Goal: Task Accomplishment & Management: Complete application form

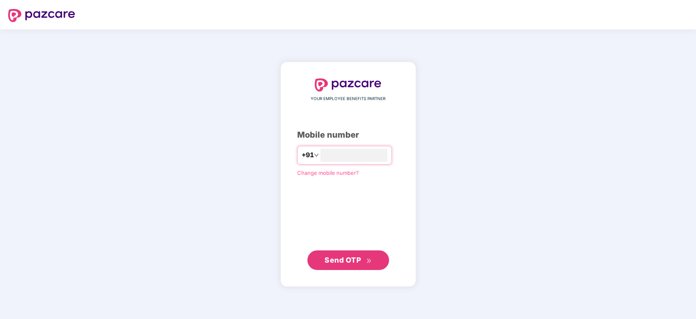
type input "**********"
click at [356, 256] on span "Send OTP" at bounding box center [343, 259] width 36 height 9
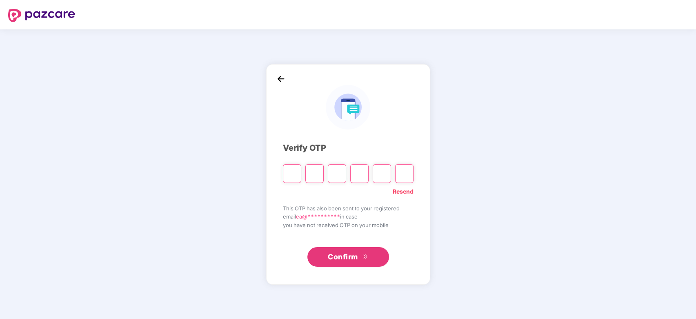
type input "*"
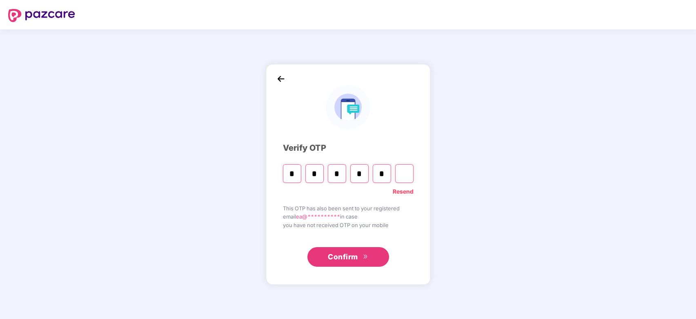
type input "*"
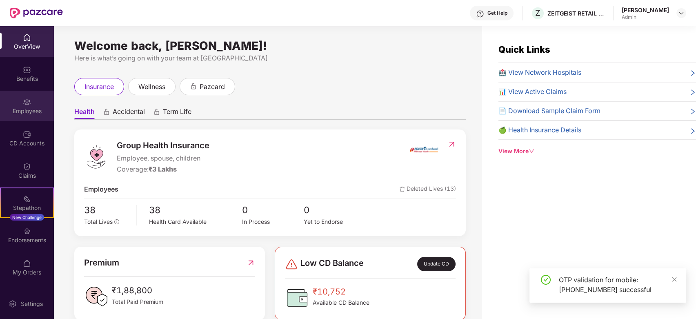
click at [19, 114] on div "Employees" at bounding box center [27, 111] width 54 height 8
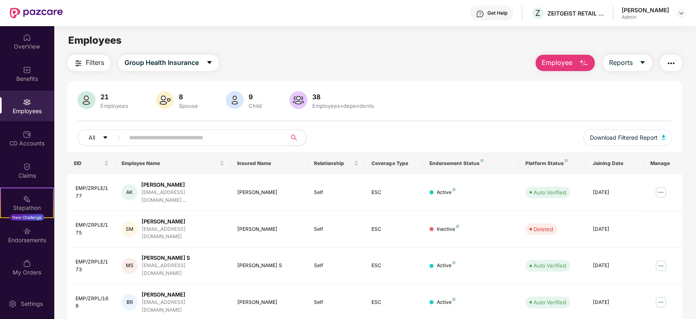
click at [554, 64] on span "Employee" at bounding box center [557, 63] width 31 height 10
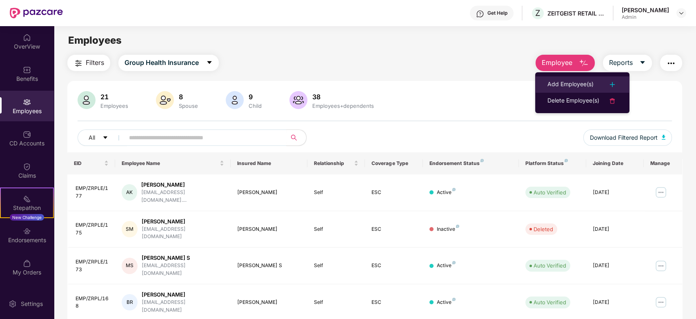
click at [565, 77] on li "Add Employee(s)" at bounding box center [582, 84] width 94 height 16
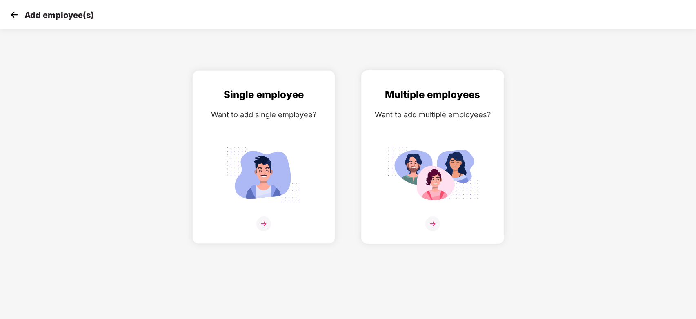
click at [428, 221] on img at bounding box center [432, 223] width 15 height 15
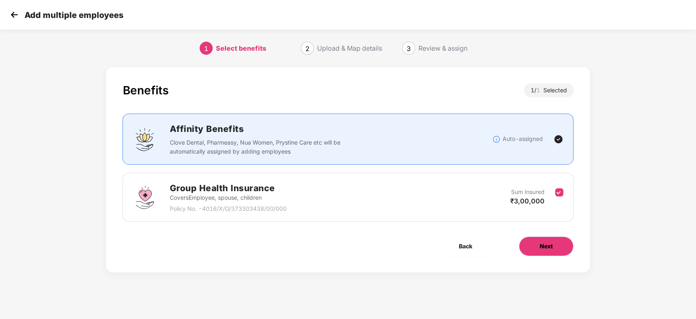
click at [547, 242] on span "Next" at bounding box center [546, 246] width 13 height 9
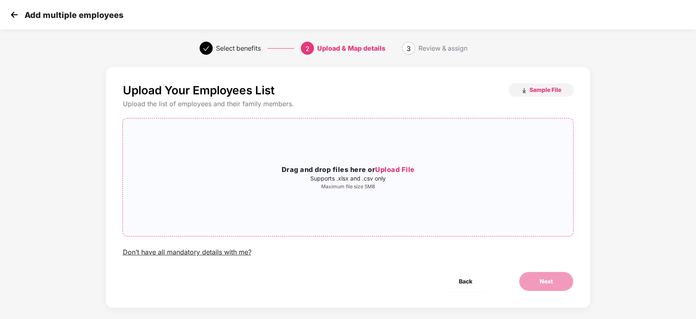
click at [361, 174] on h3 "Drag and drop files here or Upload File" at bounding box center [348, 170] width 450 height 11
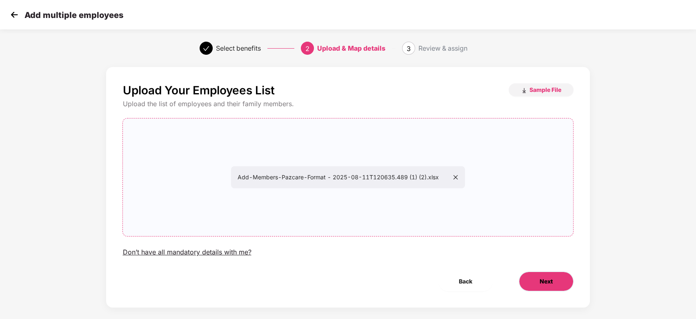
click at [542, 285] on span "Next" at bounding box center [546, 281] width 13 height 9
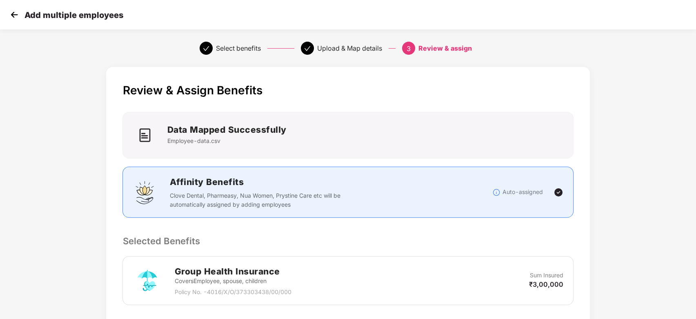
scroll to position [136, 0]
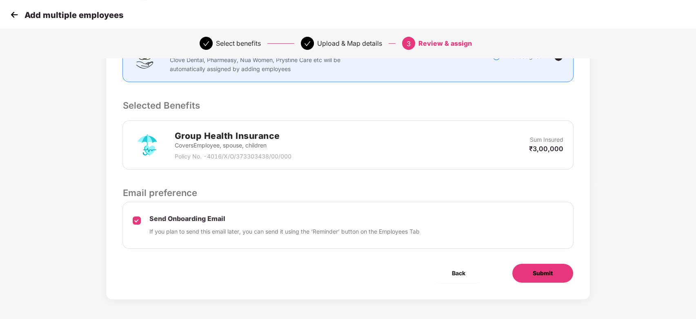
click at [552, 267] on button "Submit" at bounding box center [543, 273] width 62 height 20
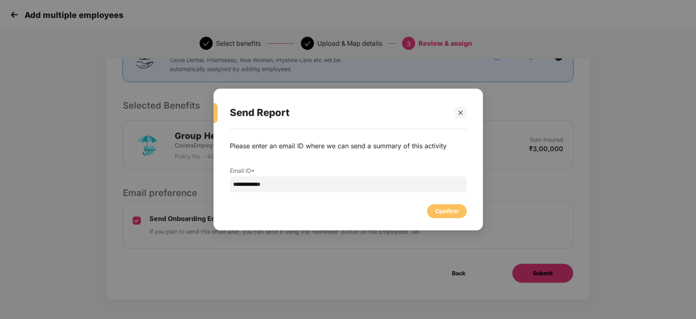
scroll to position [0, 0]
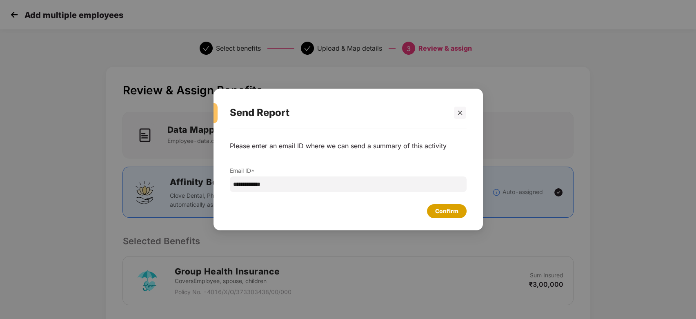
click at [436, 208] on div "Confirm" at bounding box center [446, 211] width 23 height 9
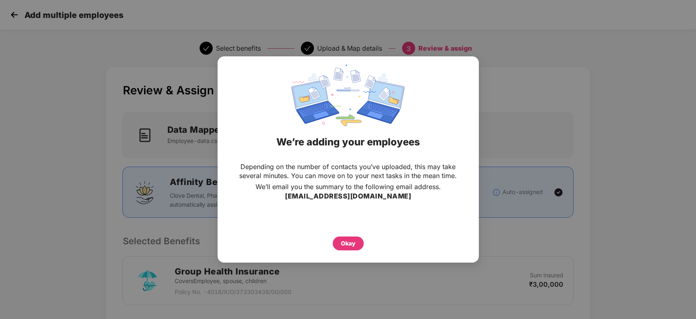
click at [536, 84] on div "We’re adding your employees Depending on the number of contacts you’ve uploaded…" at bounding box center [348, 159] width 696 height 319
click at [541, 36] on div "We’re adding your employees Depending on the number of contacts you’ve uploaded…" at bounding box center [348, 159] width 696 height 319
click at [354, 237] on div "Okay" at bounding box center [348, 243] width 31 height 14
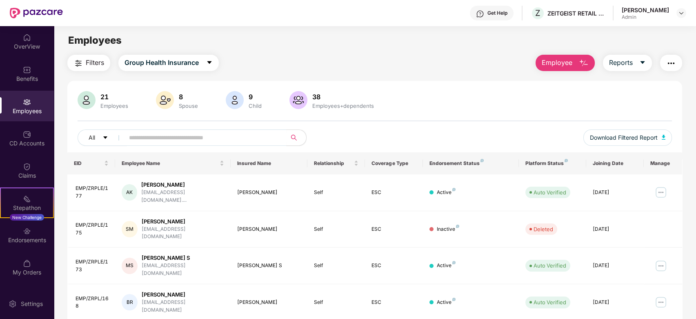
click at [574, 60] on button "Employee" at bounding box center [565, 63] width 59 height 16
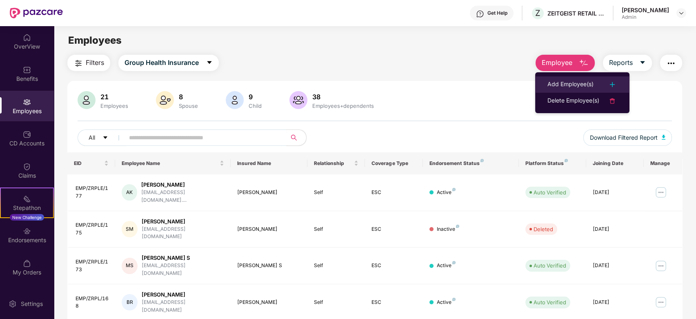
click at [573, 78] on li "Add Employee(s)" at bounding box center [582, 84] width 94 height 16
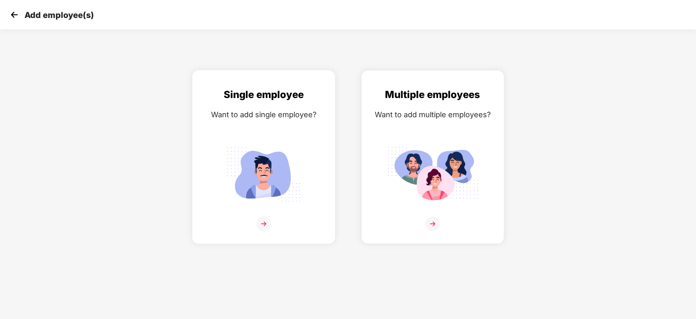
click at [264, 222] on img at bounding box center [263, 223] width 15 height 15
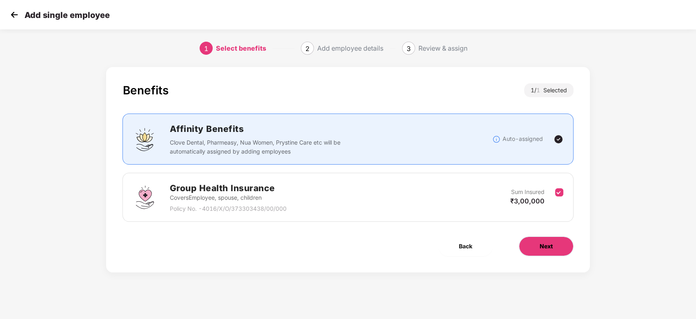
click at [548, 239] on button "Next" at bounding box center [546, 246] width 55 height 20
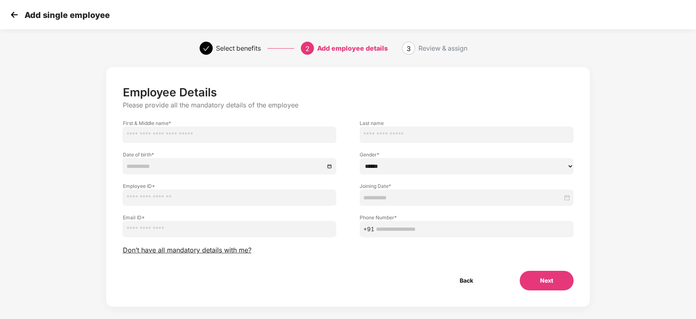
click at [443, 198] on input at bounding box center [462, 197] width 199 height 9
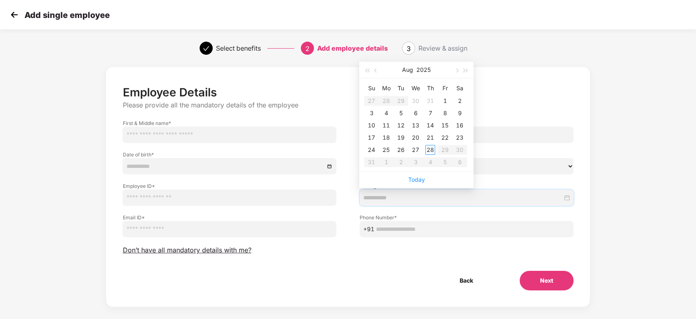
type input "**********"
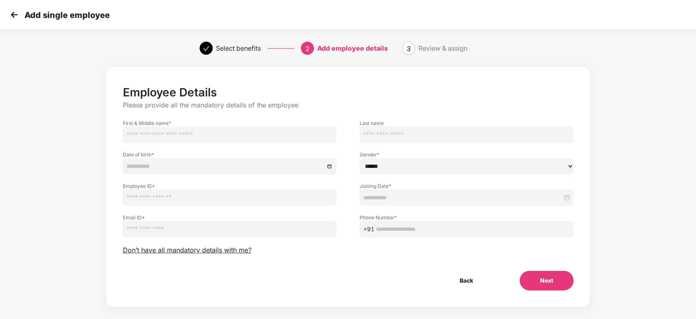
click at [350, 155] on div "Gender * ****** **** ******" at bounding box center [466, 158] width 237 height 31
click at [477, 285] on button "Back" at bounding box center [466, 281] width 54 height 20
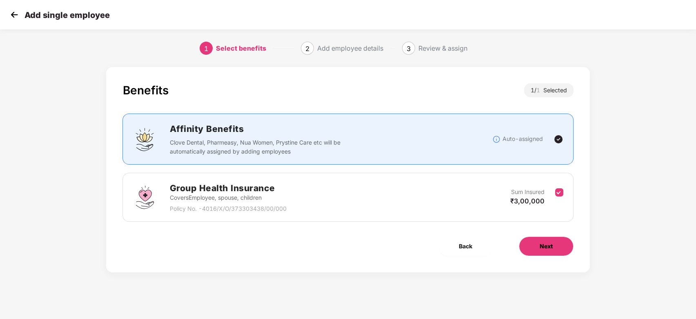
click at [528, 239] on button "Next" at bounding box center [546, 246] width 55 height 20
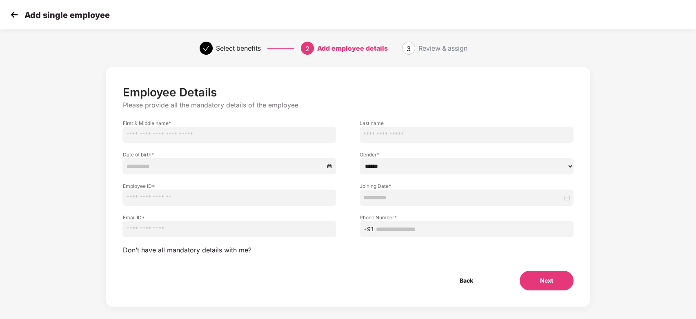
click at [13, 16] on img at bounding box center [14, 15] width 12 height 12
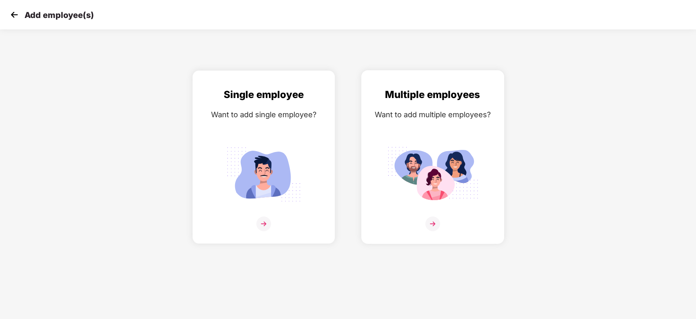
click at [435, 224] on img at bounding box center [432, 223] width 15 height 15
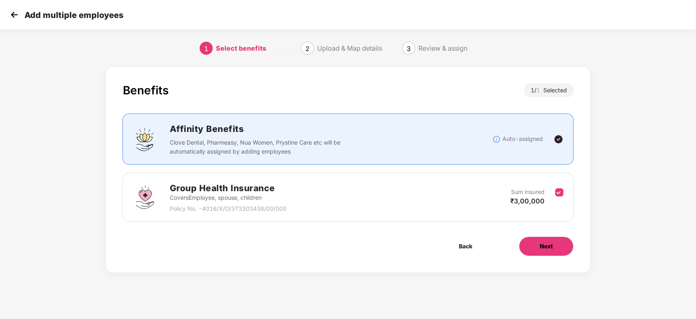
click at [550, 254] on button "Next" at bounding box center [546, 246] width 55 height 20
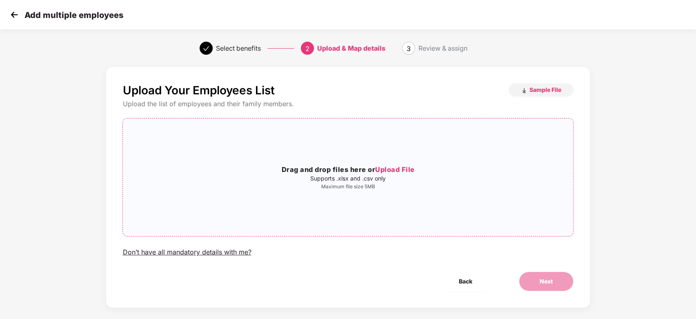
click at [348, 167] on h3 "Drag and drop files here or Upload File" at bounding box center [348, 170] width 450 height 11
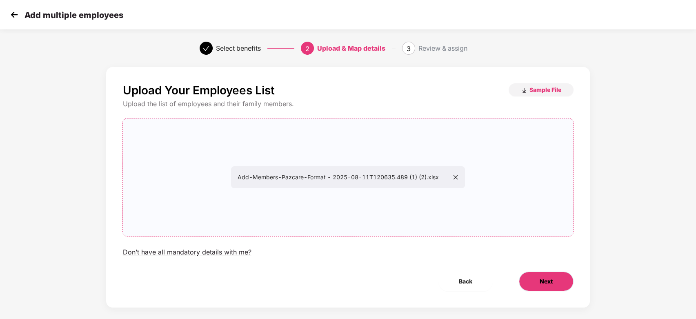
click at [562, 290] on button "Next" at bounding box center [546, 282] width 55 height 20
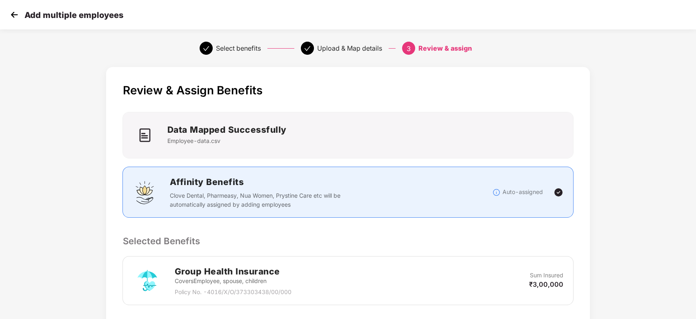
scroll to position [136, 0]
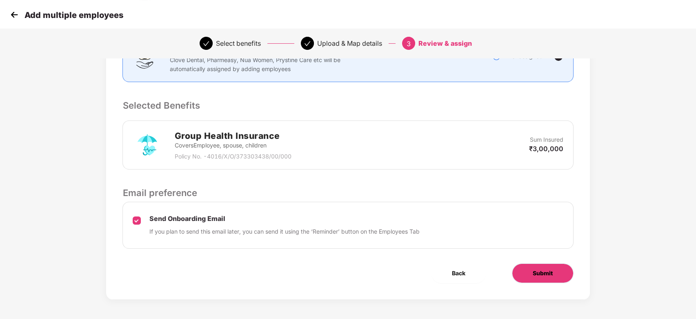
click at [544, 281] on button "Submit" at bounding box center [543, 273] width 62 height 20
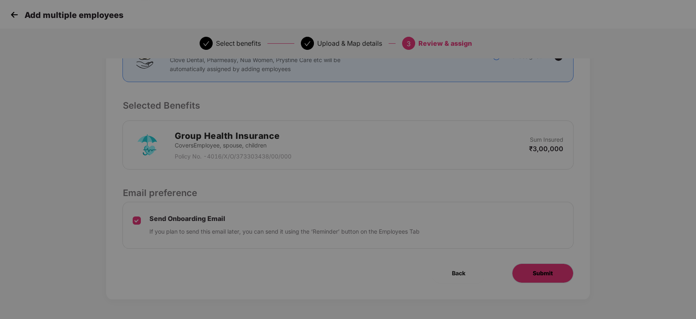
scroll to position [0, 0]
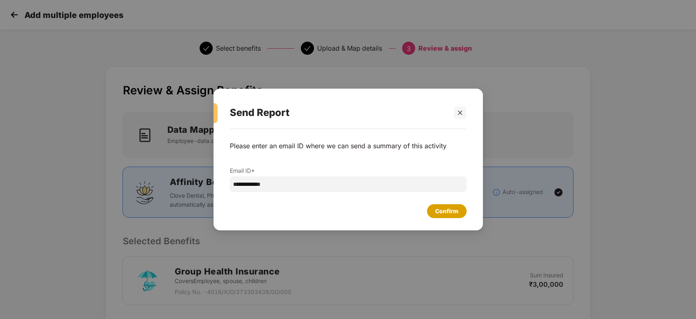
click at [451, 213] on div "Confirm" at bounding box center [446, 211] width 23 height 9
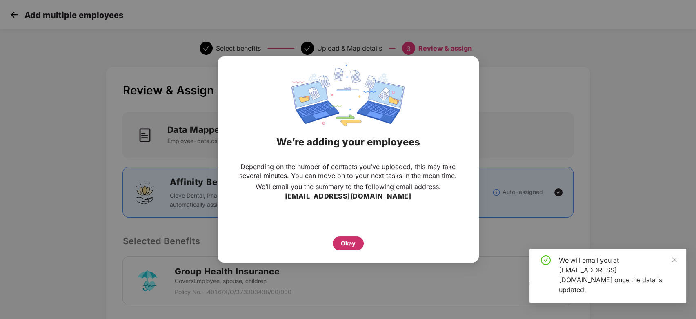
click at [356, 241] on div "Okay" at bounding box center [348, 243] width 31 height 14
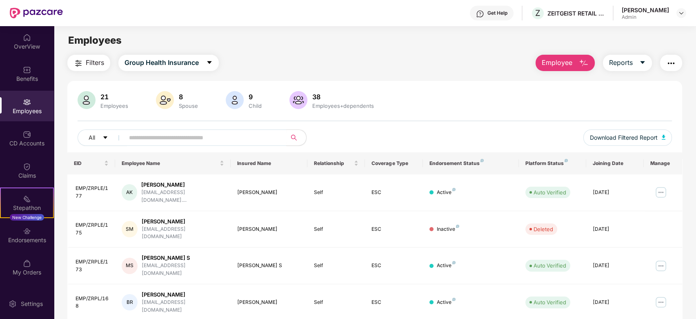
click at [561, 61] on span "Employee" at bounding box center [557, 63] width 31 height 10
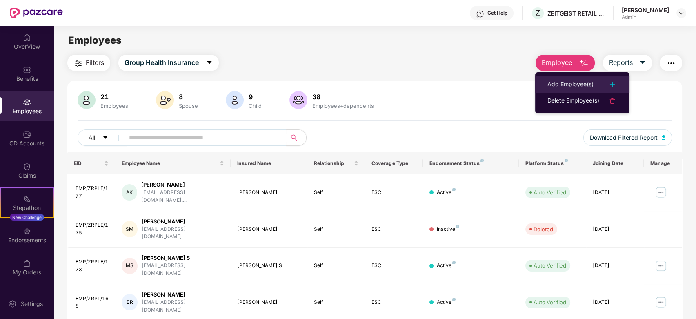
click at [579, 85] on div "Add Employee(s)" at bounding box center [571, 85] width 46 height 10
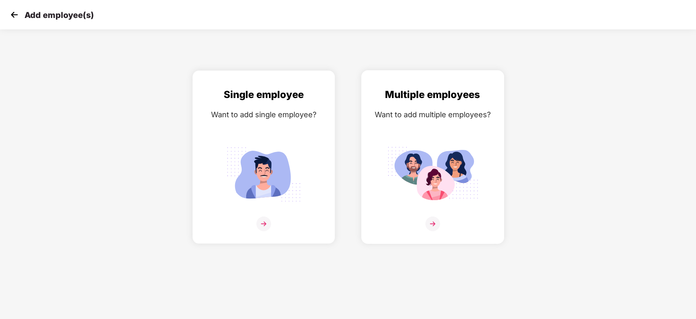
click at [438, 220] on img at bounding box center [432, 223] width 15 height 15
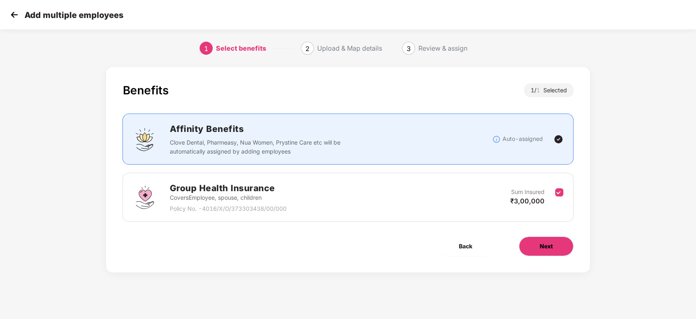
click at [543, 240] on button "Next" at bounding box center [546, 246] width 55 height 20
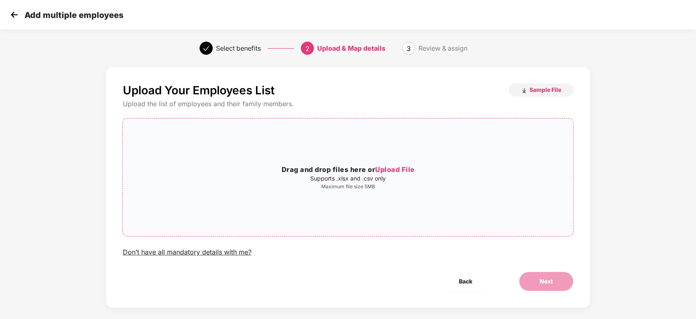
click at [393, 163] on div "Drag and drop files here or Upload File Supports .xlsx and .csv only Maximum fi…" at bounding box center [348, 177] width 450 height 105
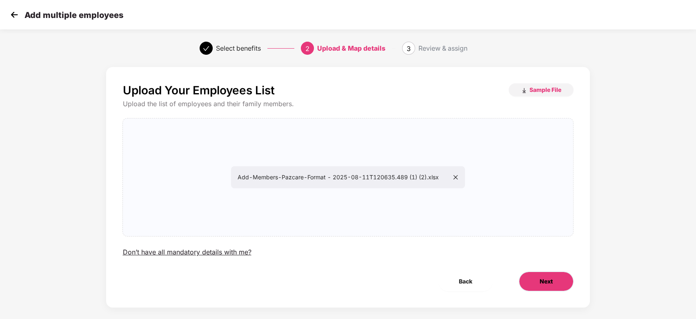
click at [543, 272] on button "Next" at bounding box center [546, 282] width 55 height 20
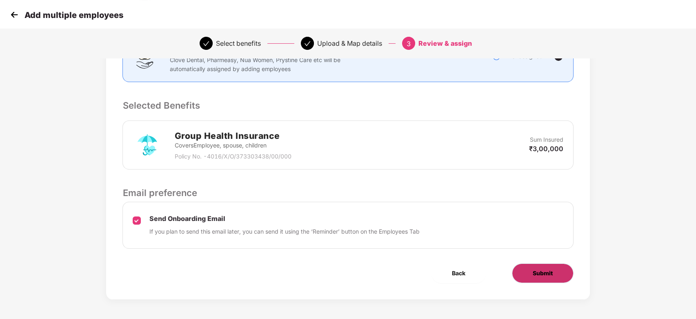
scroll to position [135, 0]
click at [542, 277] on span "Submit" at bounding box center [543, 273] width 20 height 9
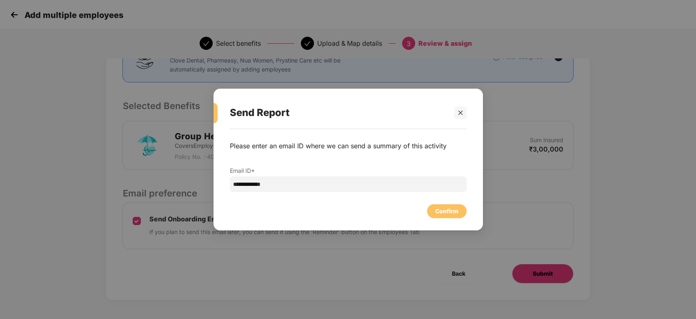
scroll to position [0, 0]
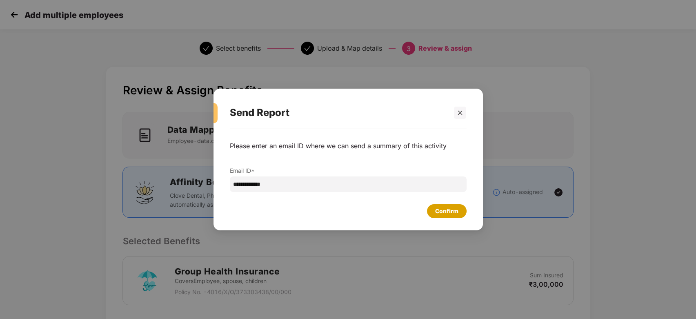
click at [453, 210] on div "Confirm" at bounding box center [446, 211] width 23 height 9
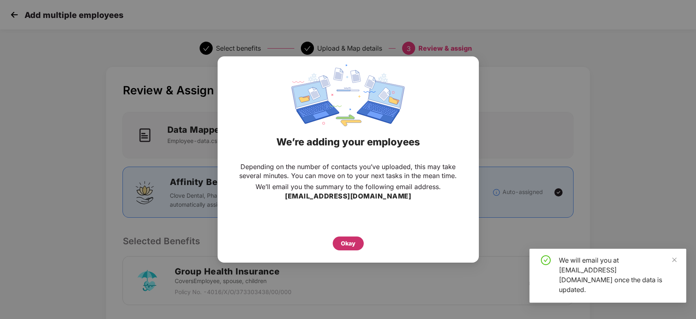
click at [347, 240] on div "Okay" at bounding box center [348, 243] width 15 height 9
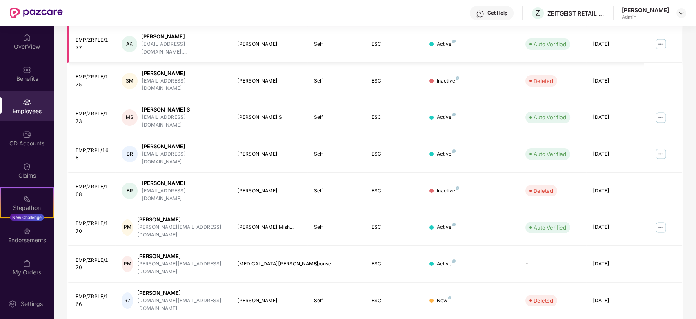
scroll to position [182, 0]
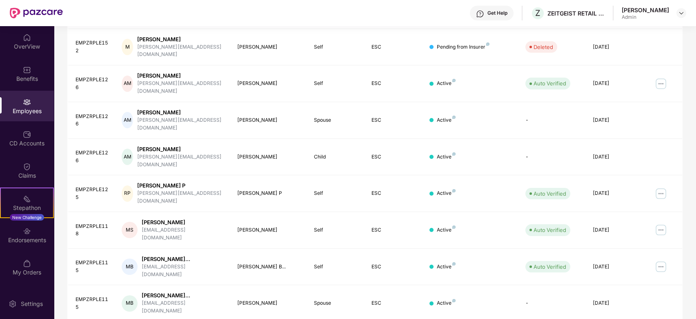
click at [635, 311] on div "EID Employee Name Insured Name Relationship Coverage Type Endorsement Status Pl…" at bounding box center [374, 179] width 615 height 418
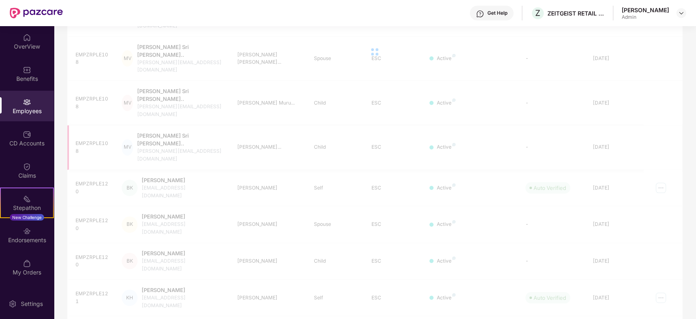
scroll to position [33, 0]
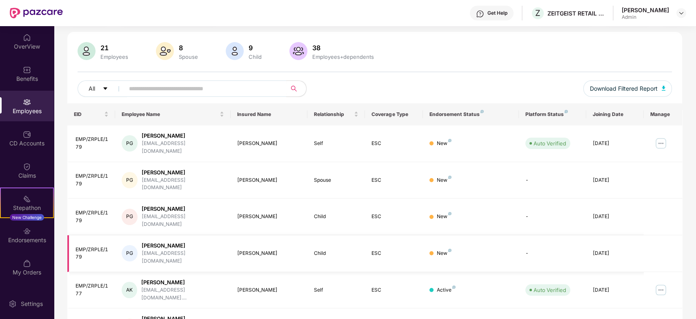
scroll to position [49, 0]
click at [657, 143] on img at bounding box center [661, 143] width 13 height 13
click at [539, 82] on div "All Download Filtered Report" at bounding box center [375, 91] width 595 height 23
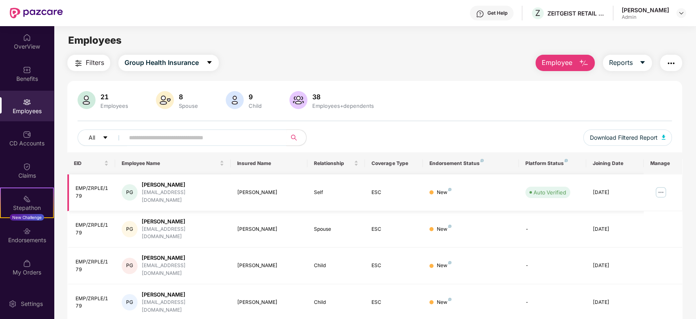
click at [658, 192] on img at bounding box center [661, 192] width 13 height 13
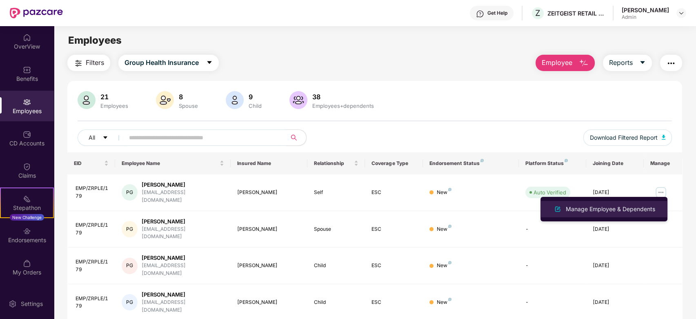
click at [648, 207] on div "Manage Employee & Dependents" at bounding box center [610, 209] width 93 height 9
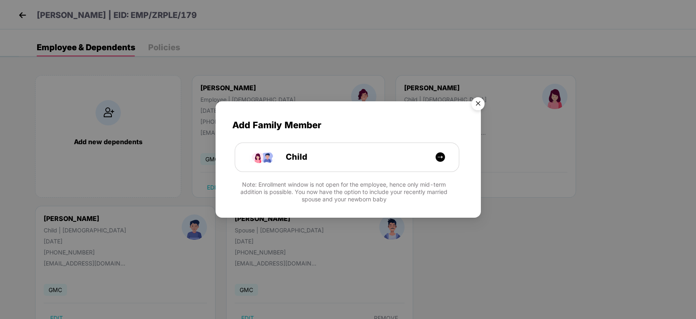
click at [481, 105] on img "Close" at bounding box center [478, 105] width 23 height 23
